Goal: Navigation & Orientation: Find specific page/section

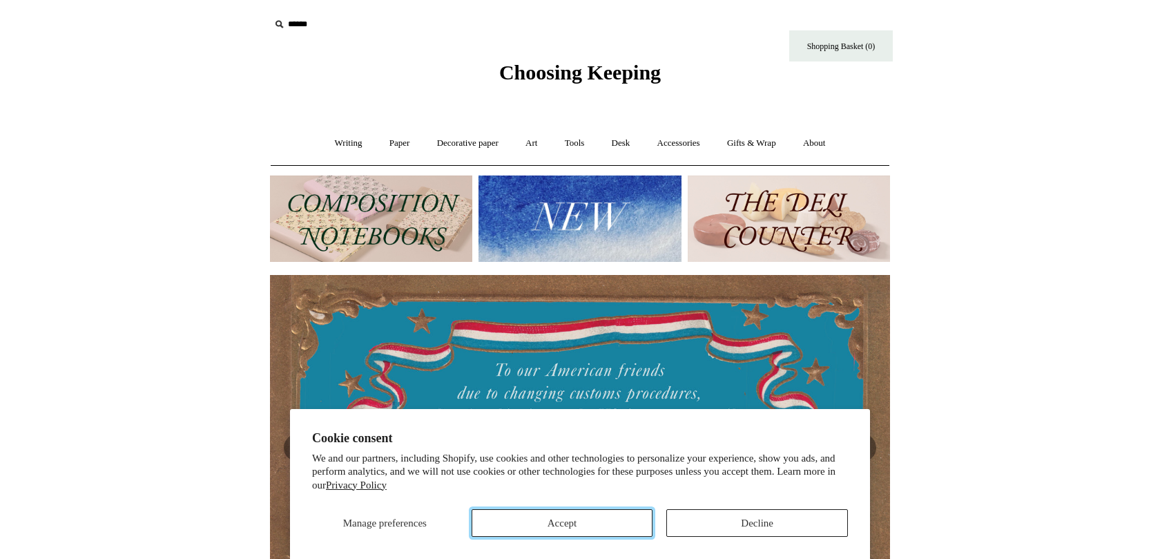
click at [622, 525] on button "Accept" at bounding box center [563, 523] width 182 height 28
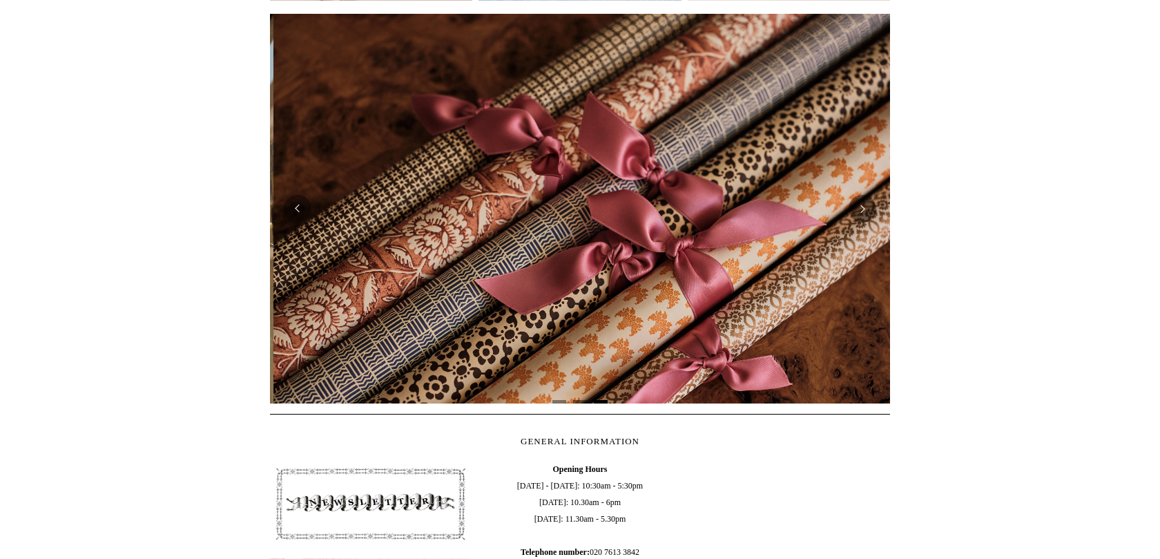
scroll to position [0, 1241]
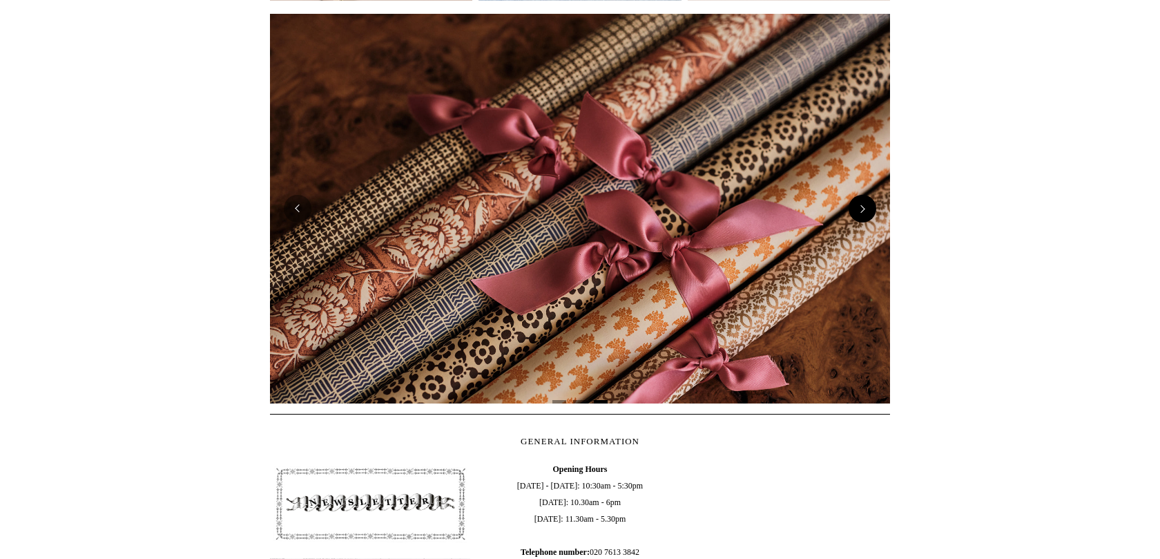
click at [866, 207] on button "Next" at bounding box center [863, 209] width 28 height 28
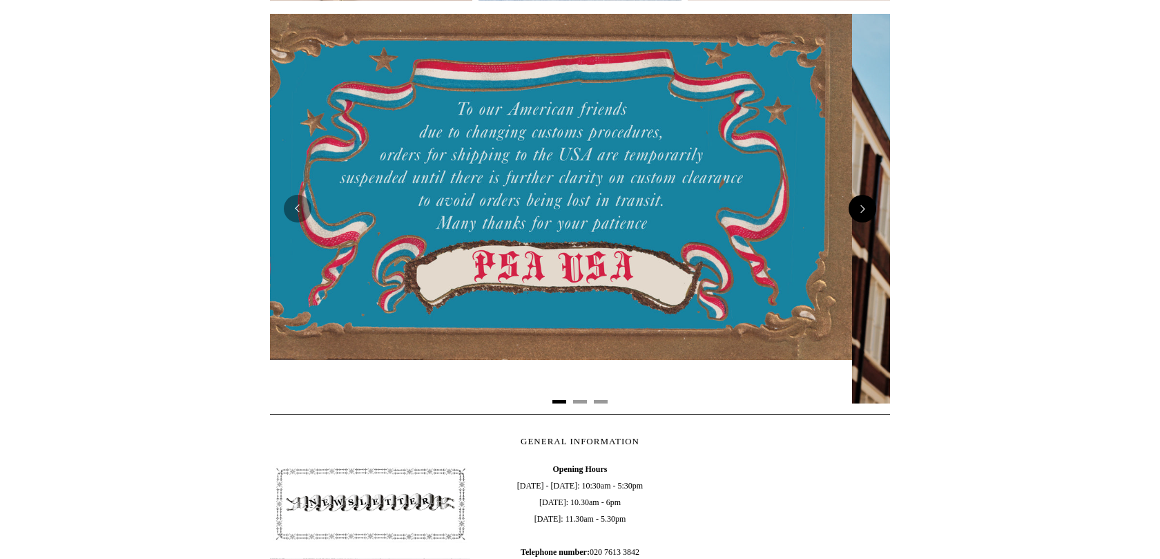
scroll to position [0, 0]
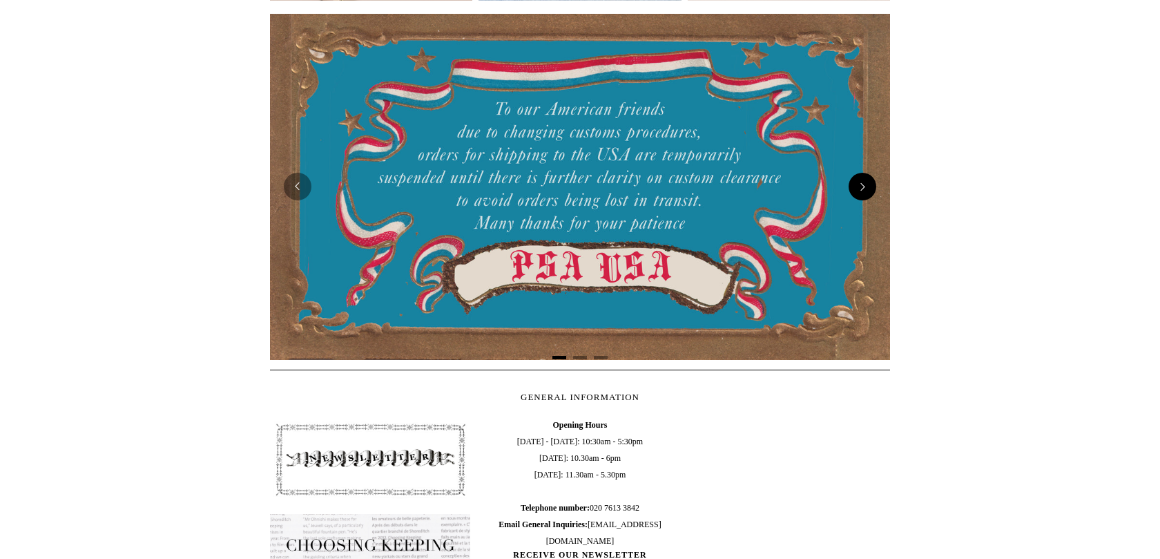
click at [866, 207] on img at bounding box center [580, 186] width 620 height 345
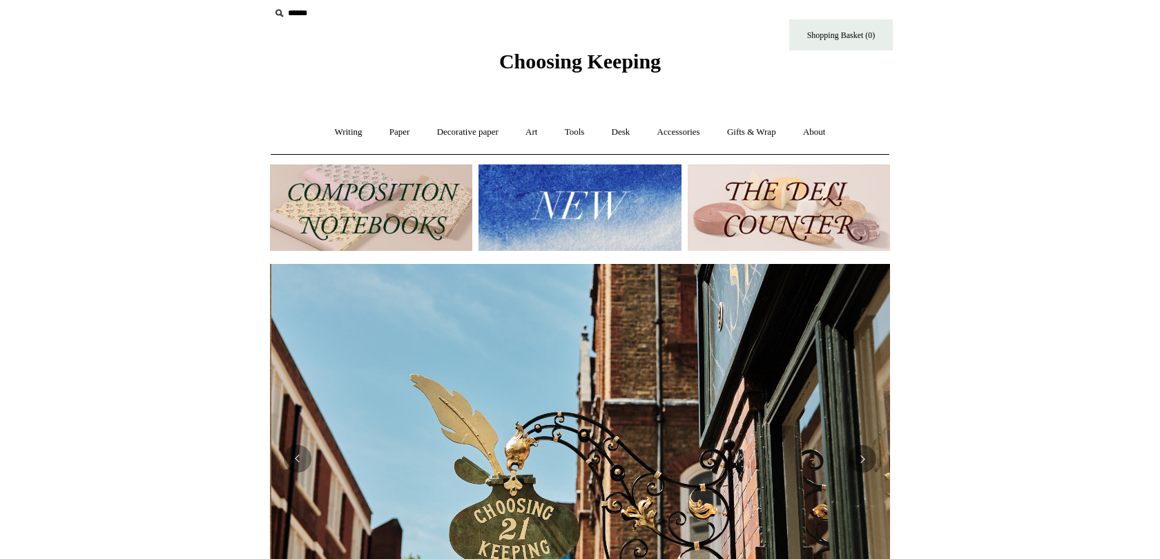
scroll to position [0, 620]
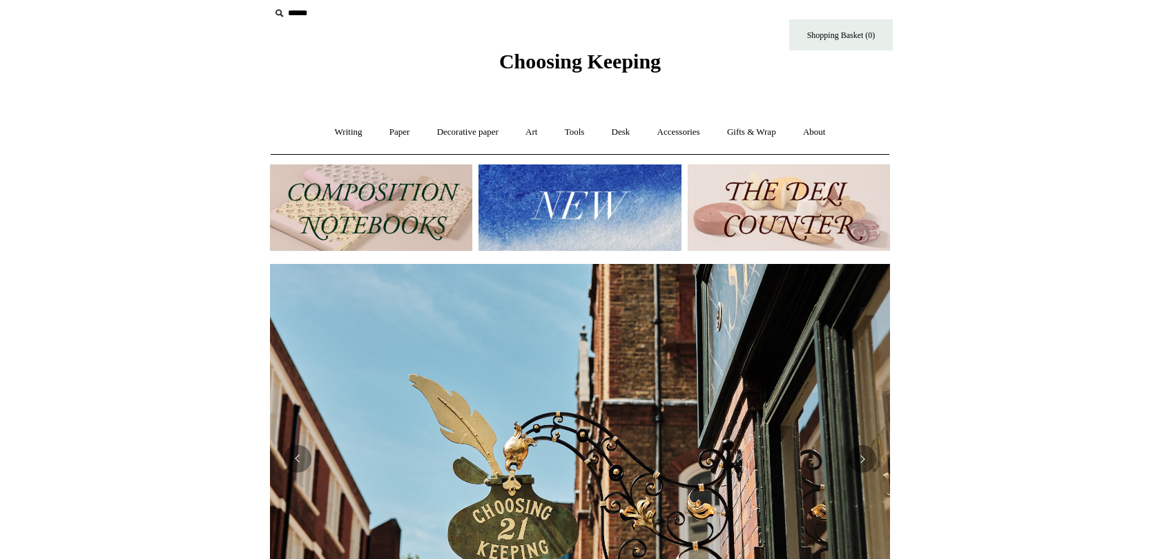
click at [835, 216] on img at bounding box center [789, 207] width 202 height 86
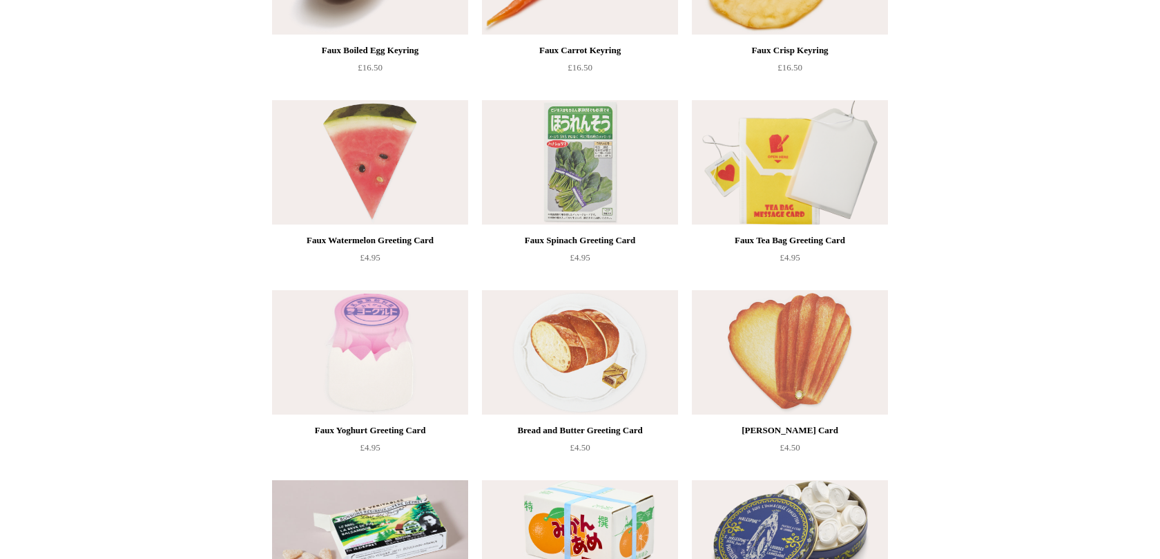
scroll to position [758, 0]
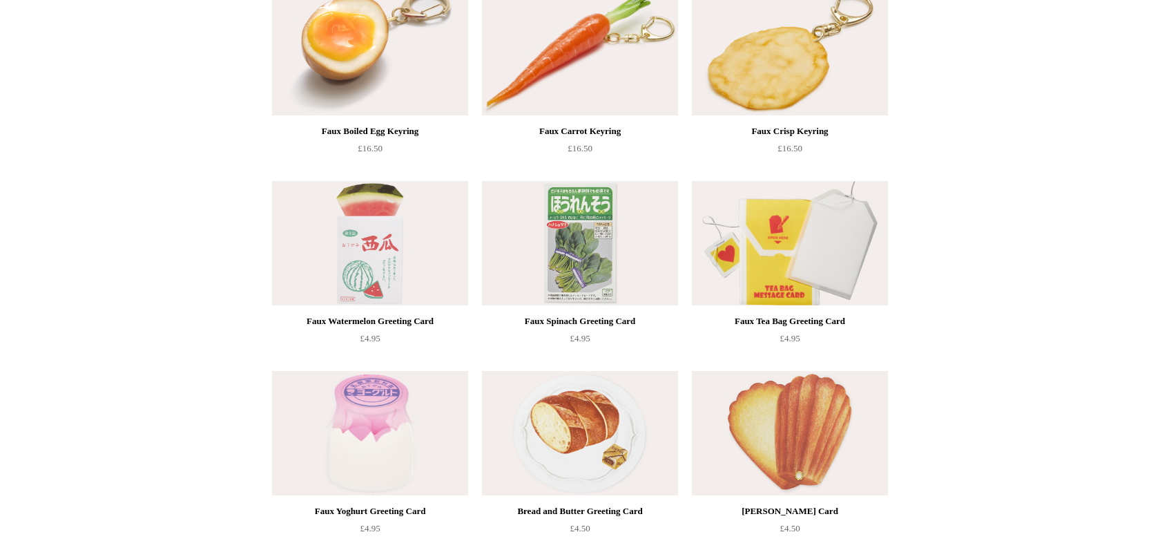
click at [413, 231] on img at bounding box center [370, 243] width 196 height 124
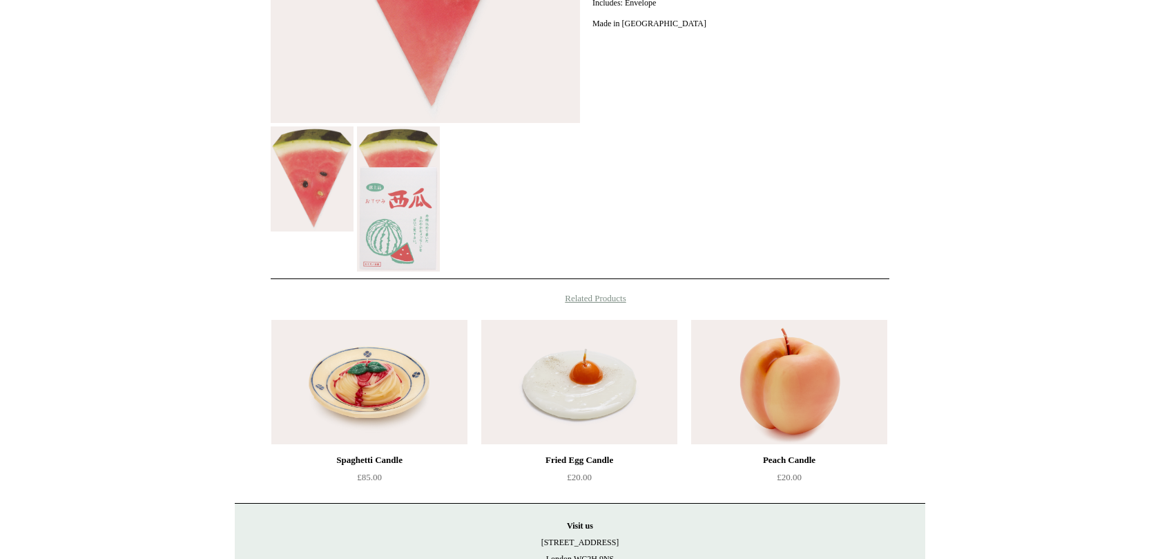
scroll to position [501, 0]
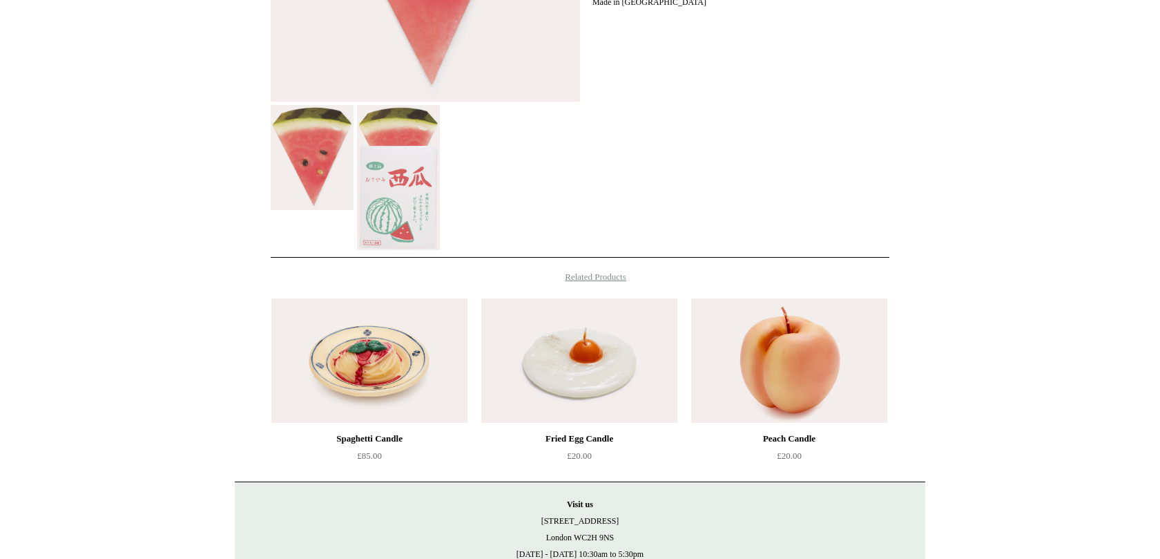
click at [419, 387] on img at bounding box center [369, 360] width 196 height 124
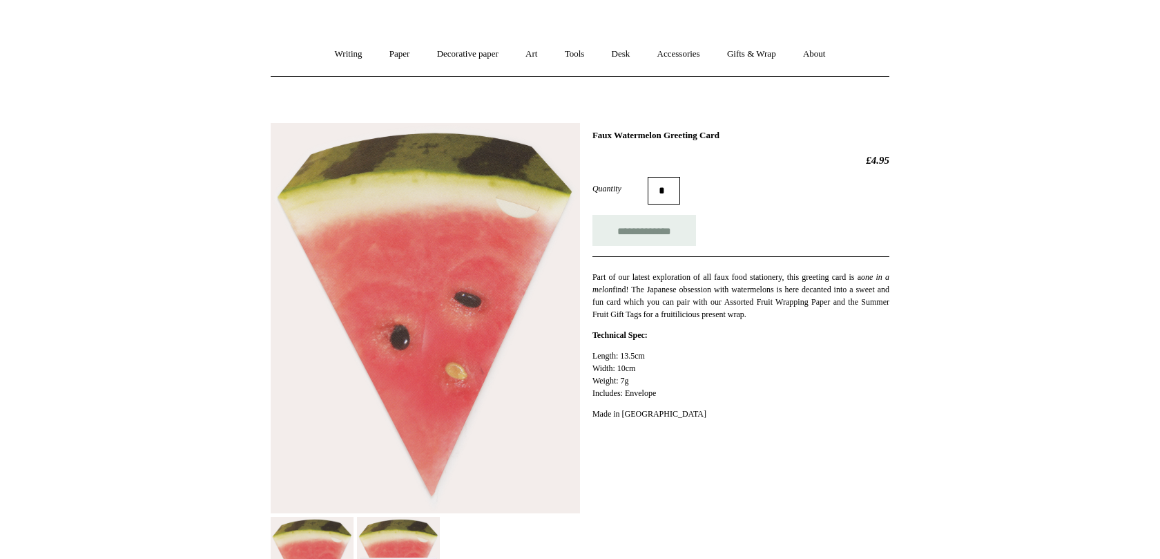
scroll to position [0, 0]
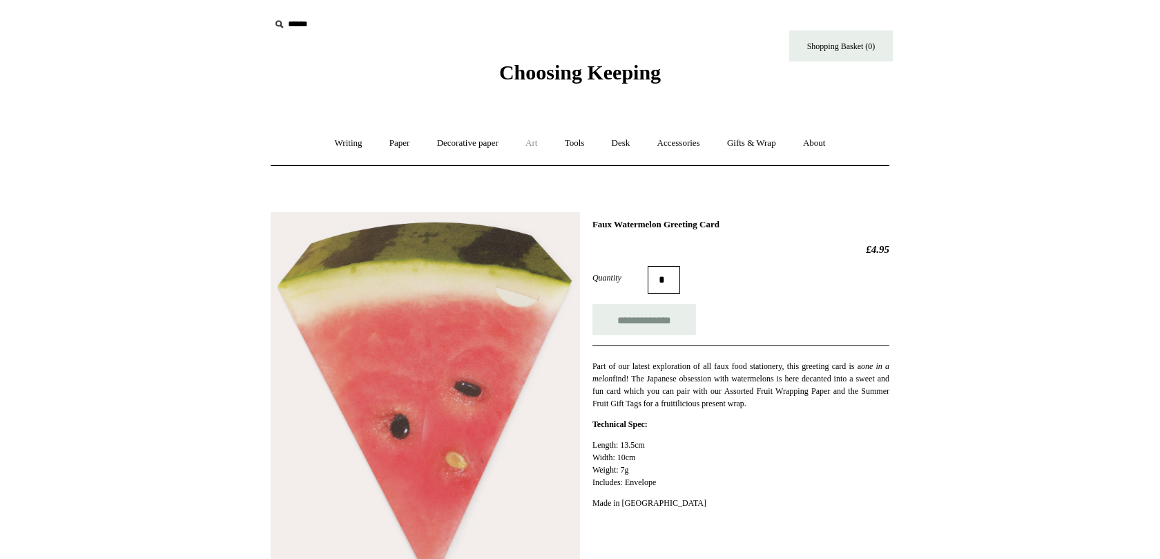
click at [540, 144] on link "Art +" at bounding box center [531, 143] width 37 height 37
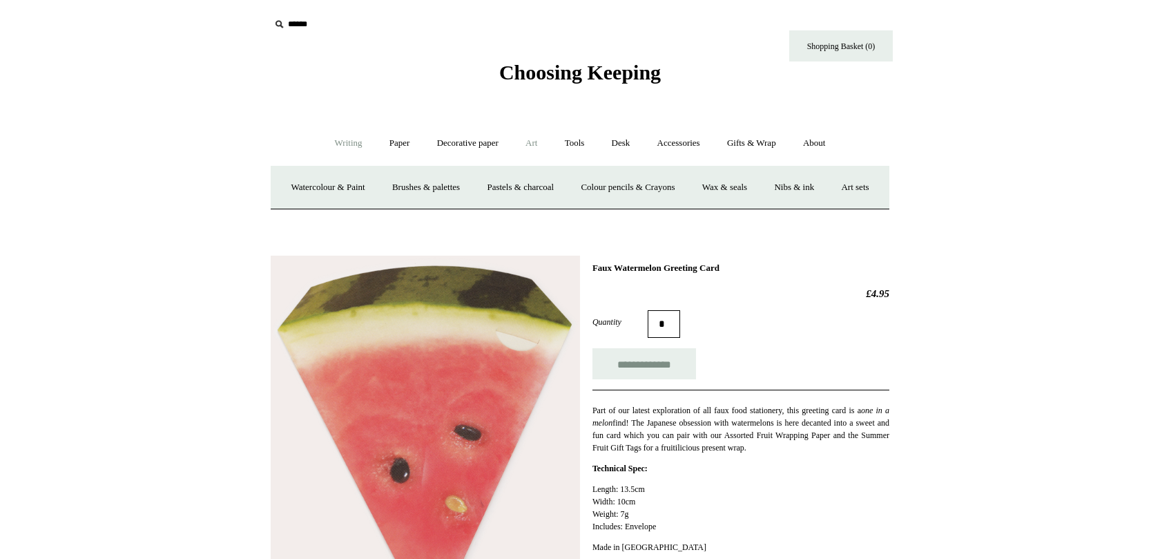
click at [350, 149] on link "Writing +" at bounding box center [349, 143] width 52 height 37
click at [628, 151] on link "Desk +" at bounding box center [622, 143] width 44 height 37
click at [666, 151] on link "Accessories +" at bounding box center [679, 143] width 68 height 37
click at [751, 147] on link "Gifts & Wrap +" at bounding box center [752, 143] width 74 height 37
click at [532, 188] on link "Ribbon 🎀" at bounding box center [542, 187] width 65 height 37
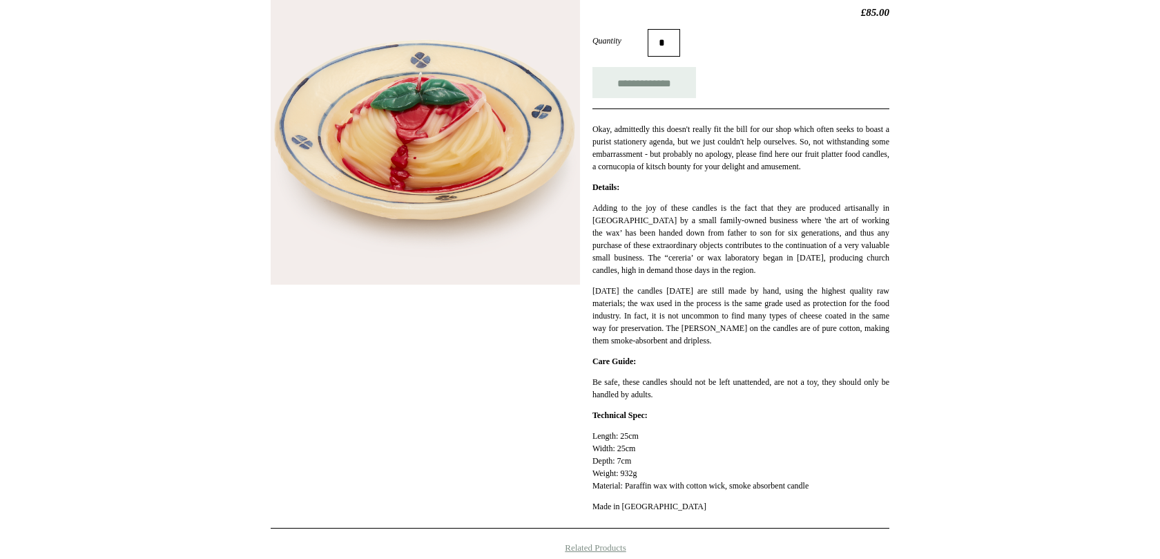
scroll to position [260, 0]
